Goal: Check status: Check status

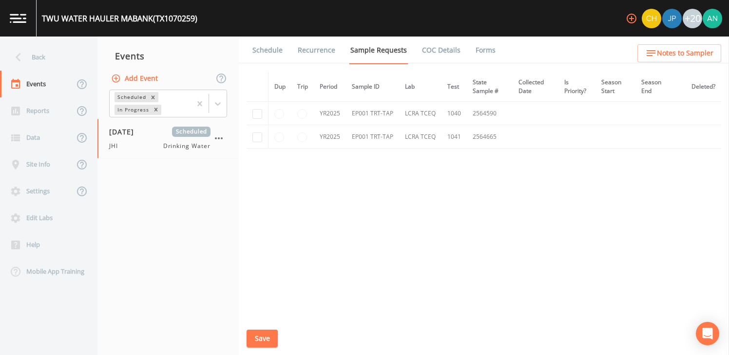
click at [21, 14] on img at bounding box center [18, 18] width 17 height 9
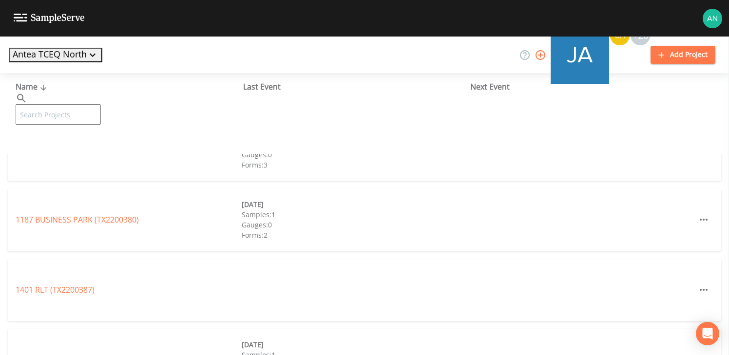
click at [52, 104] on input "text" at bounding box center [58, 114] width 85 height 20
paste input "TX1840003"
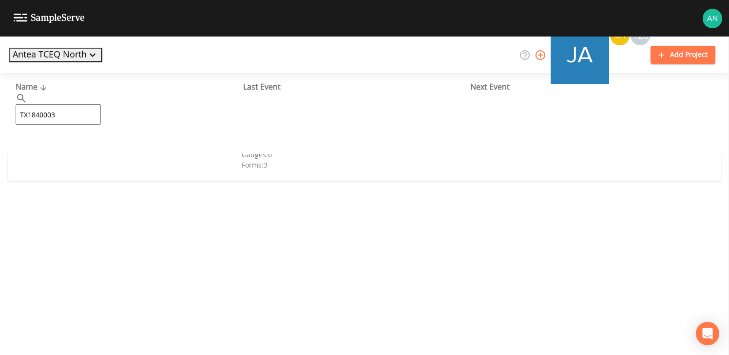
type input "TX1840003"
click at [88, 153] on link "CITY OF [GEOGRAPHIC_DATA] (TX1840003)" at bounding box center [92, 149] width 153 height 11
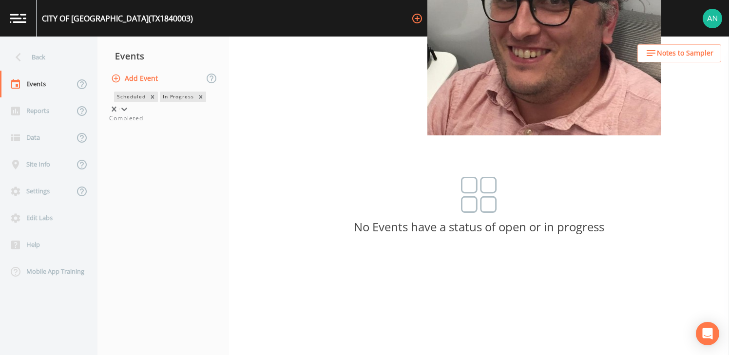
click at [129, 106] on icon at bounding box center [124, 109] width 10 height 10
click at [198, 123] on div "Completed" at bounding box center [163, 118] width 108 height 9
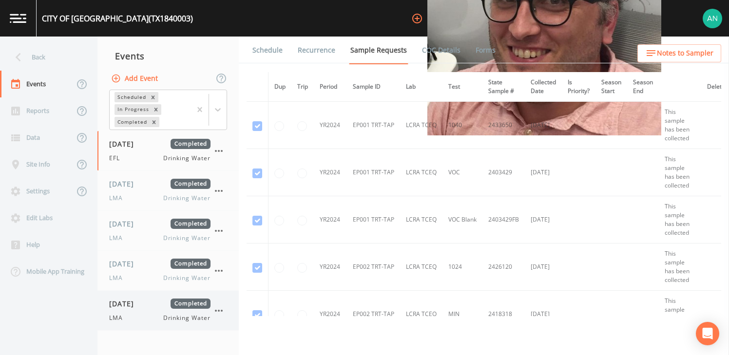
click at [130, 307] on span "[DATE]" at bounding box center [125, 304] width 32 height 10
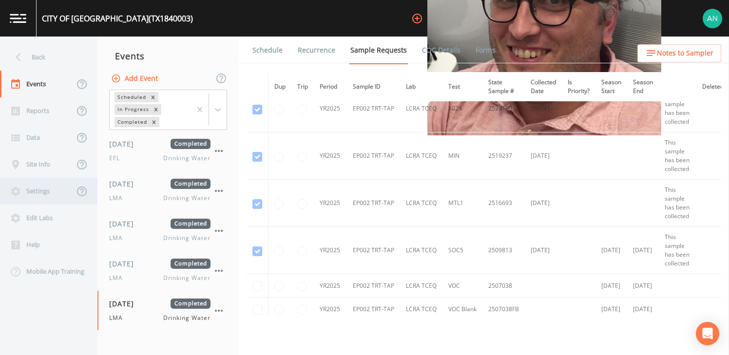
scroll to position [1009, 0]
